Goal: Navigation & Orientation: Find specific page/section

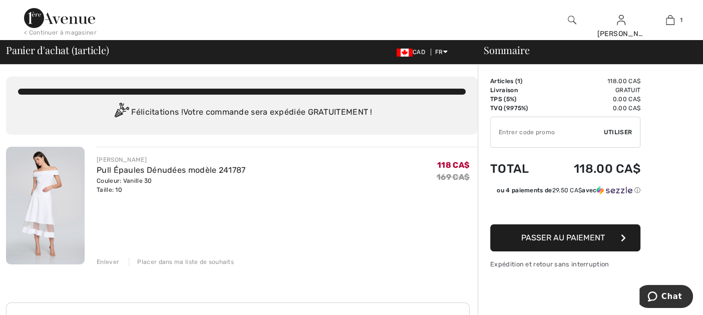
click at [157, 260] on div "Placer dans ma liste de souhaits" at bounding box center [181, 261] width 105 height 9
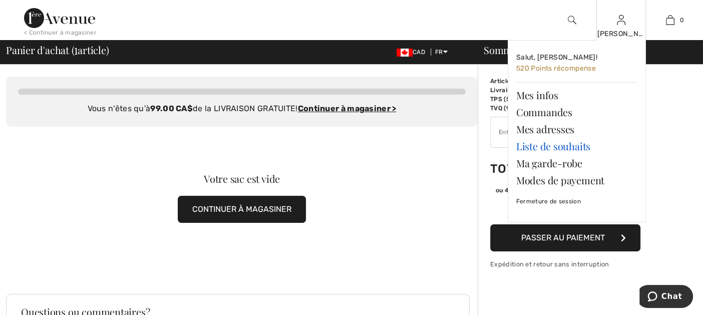
click at [540, 144] on link "Liste de souhaits" at bounding box center [576, 146] width 121 height 17
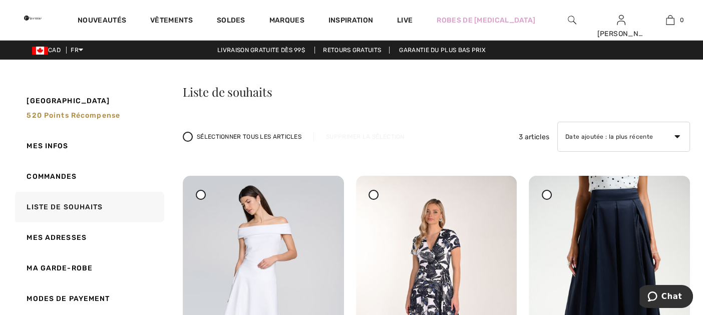
click at [42, 17] on img at bounding box center [33, 18] width 18 height 20
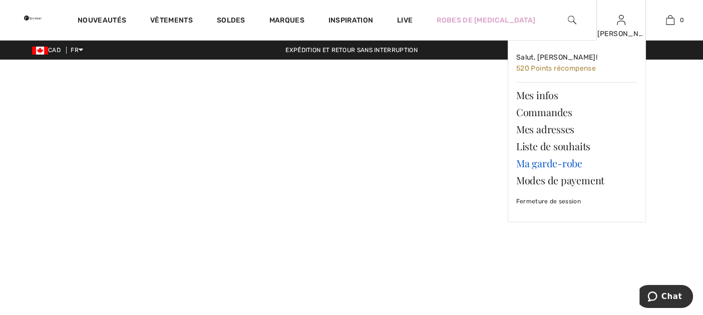
click at [558, 162] on link "Ma garde-robe" at bounding box center [576, 163] width 121 height 17
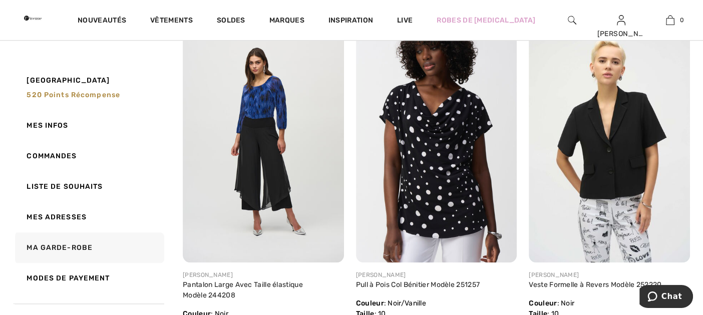
scroll to position [1202, 0]
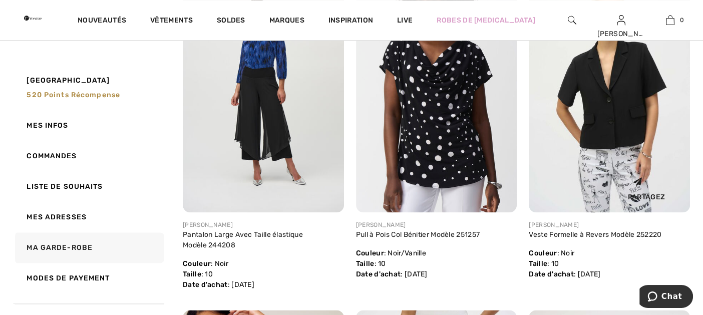
click at [625, 124] on img at bounding box center [609, 91] width 161 height 241
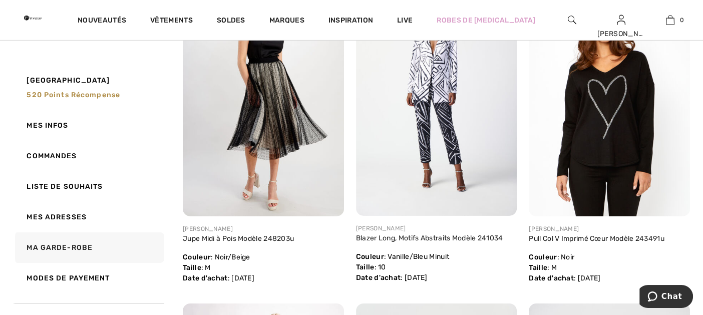
scroll to position [2944, 0]
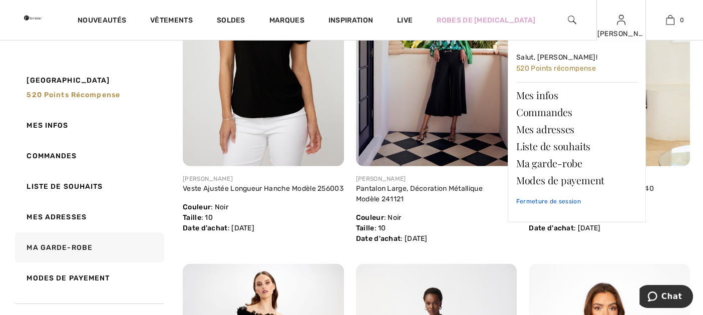
click at [571, 200] on link "Fermeture de session" at bounding box center [576, 201] width 121 height 25
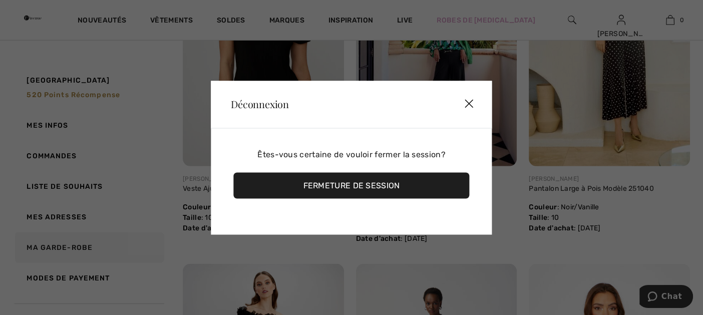
click at [356, 184] on div "Fermeture de session" at bounding box center [351, 185] width 236 height 26
